Goal: Navigation & Orientation: Find specific page/section

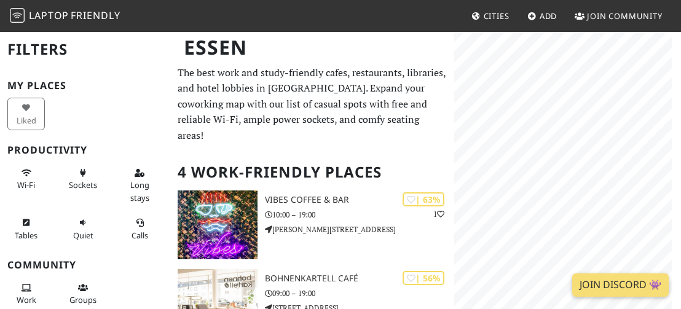
scroll to position [16, 0]
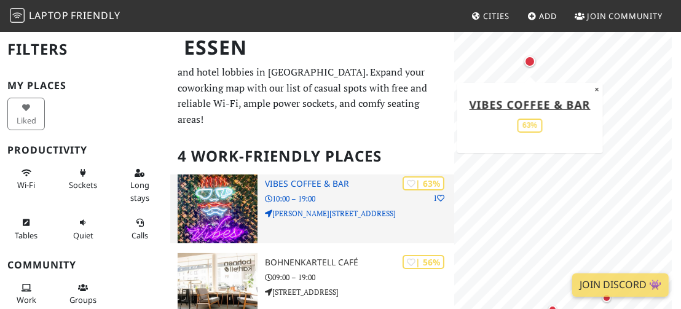
click at [402, 208] on p "Meyer-Schwickerath-Straße 63" at bounding box center [359, 214] width 189 height 12
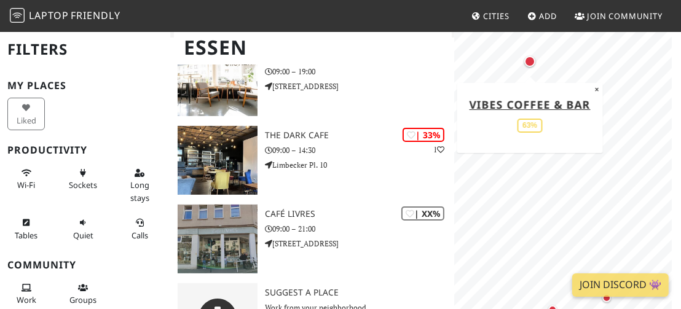
scroll to position [209, 0]
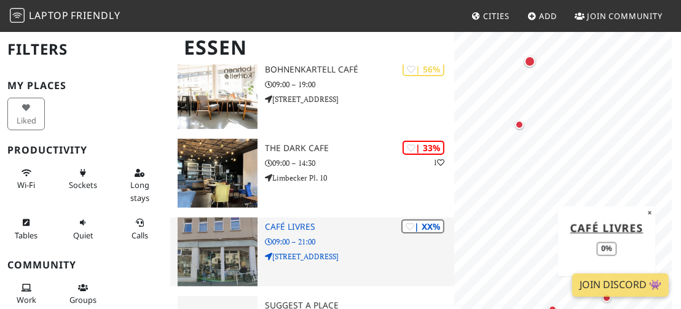
click at [367, 251] on p "Moltkestraße 2A" at bounding box center [359, 257] width 189 height 12
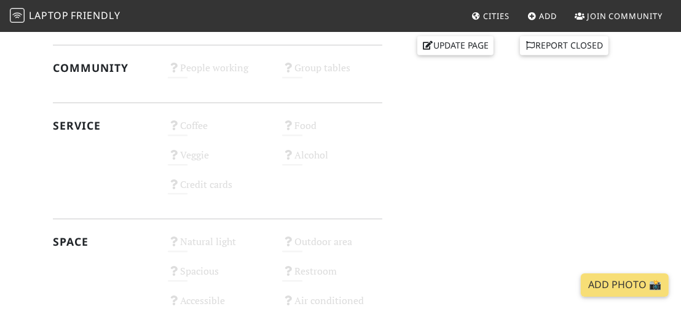
scroll to position [595, 0]
